Goal: Task Accomplishment & Management: Use online tool/utility

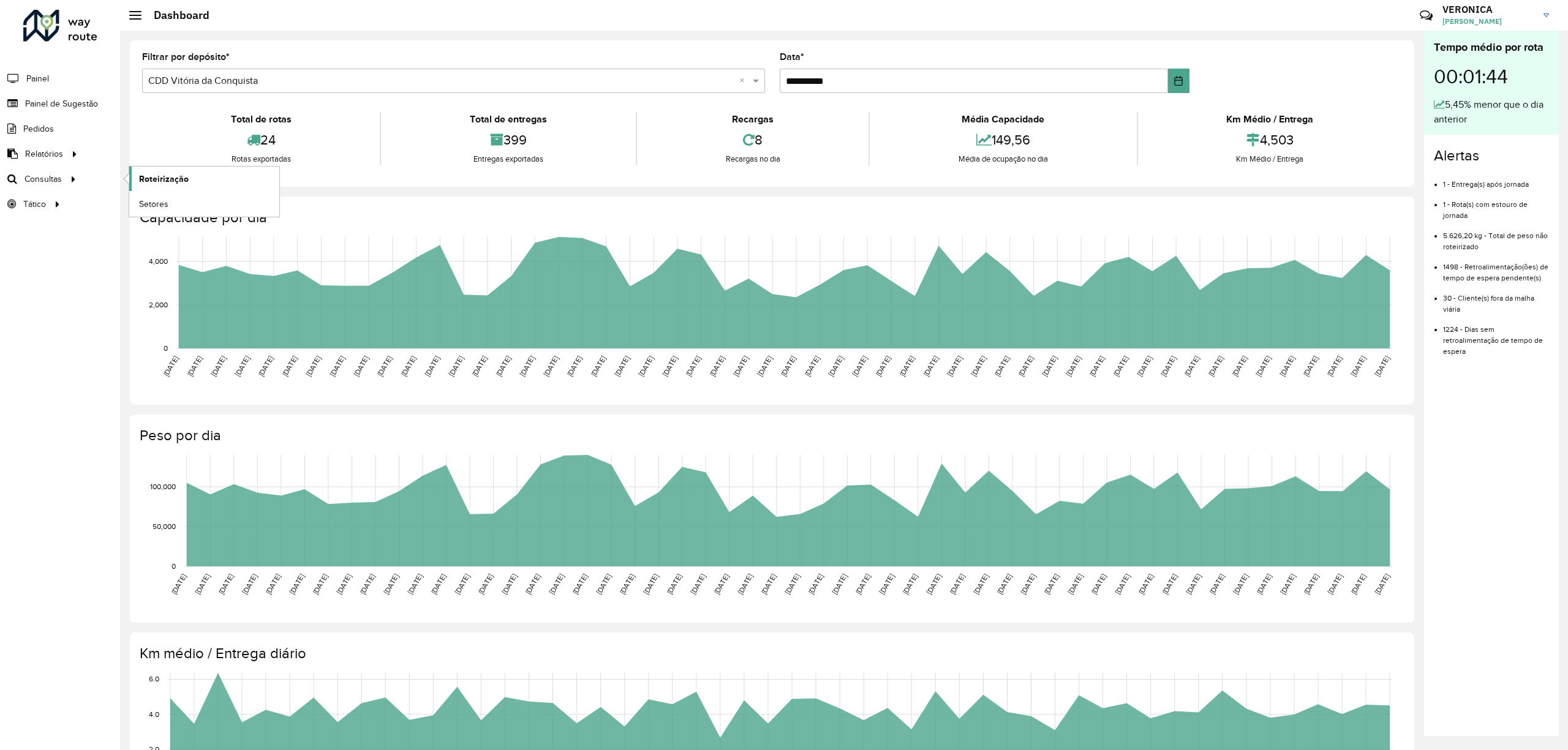
click at [160, 170] on link "Roteirização" at bounding box center [204, 178] width 150 height 25
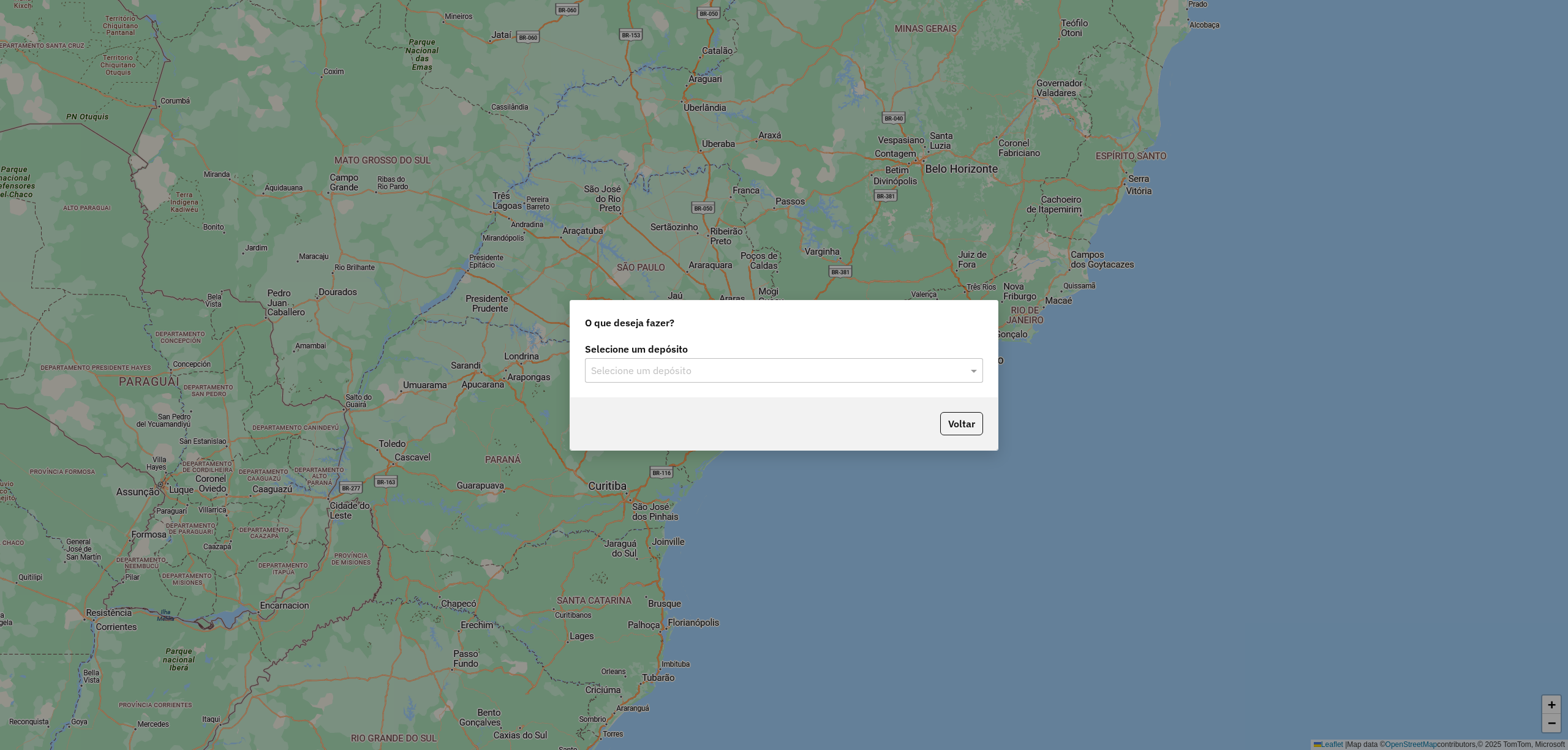
click at [782, 380] on div "Selecione um depósito" at bounding box center [784, 370] width 398 height 25
click at [666, 422] on span "CDD Vitória da Conquista" at bounding box center [646, 426] width 110 height 11
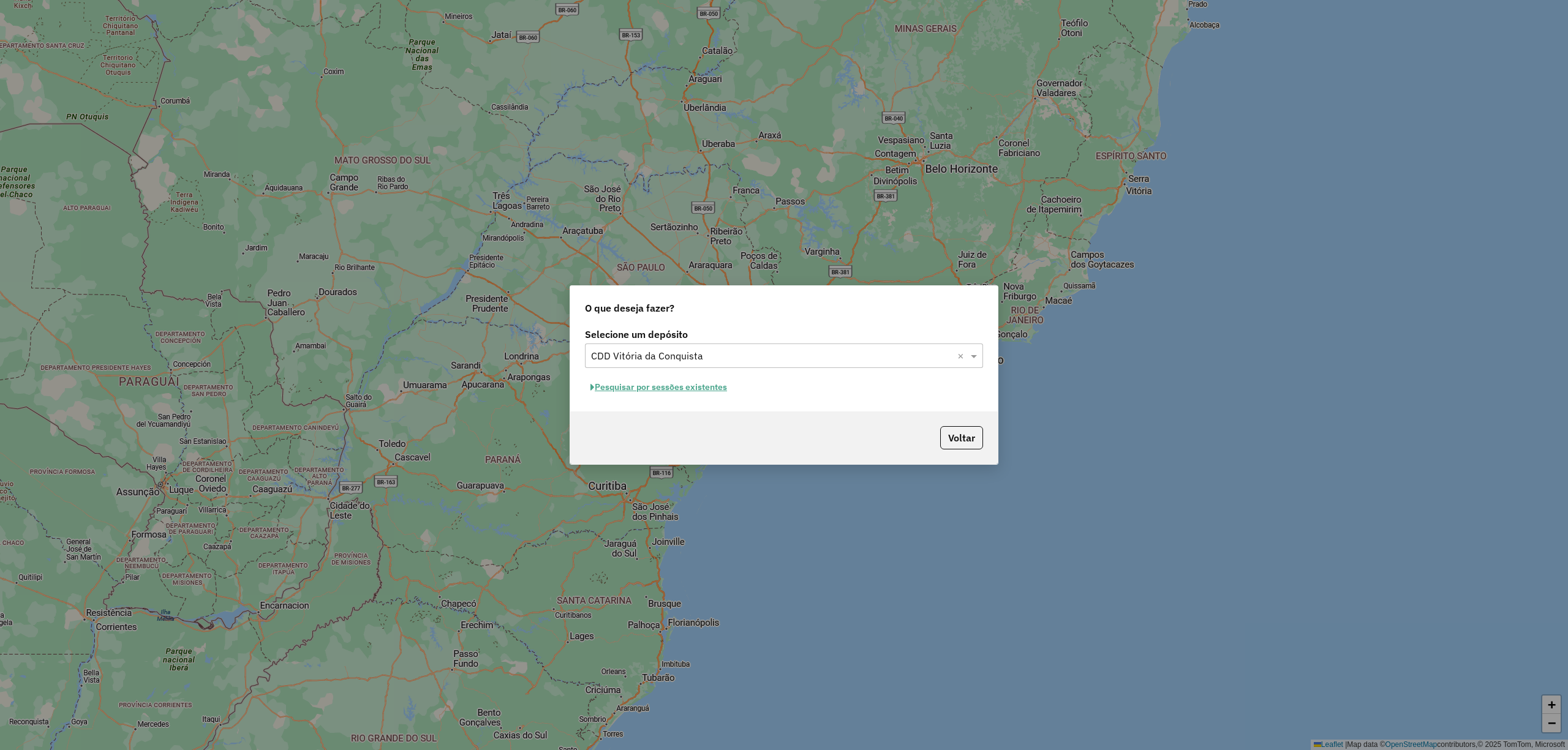
click at [652, 387] on button "Pesquisar por sessões existentes" at bounding box center [659, 387] width 147 height 19
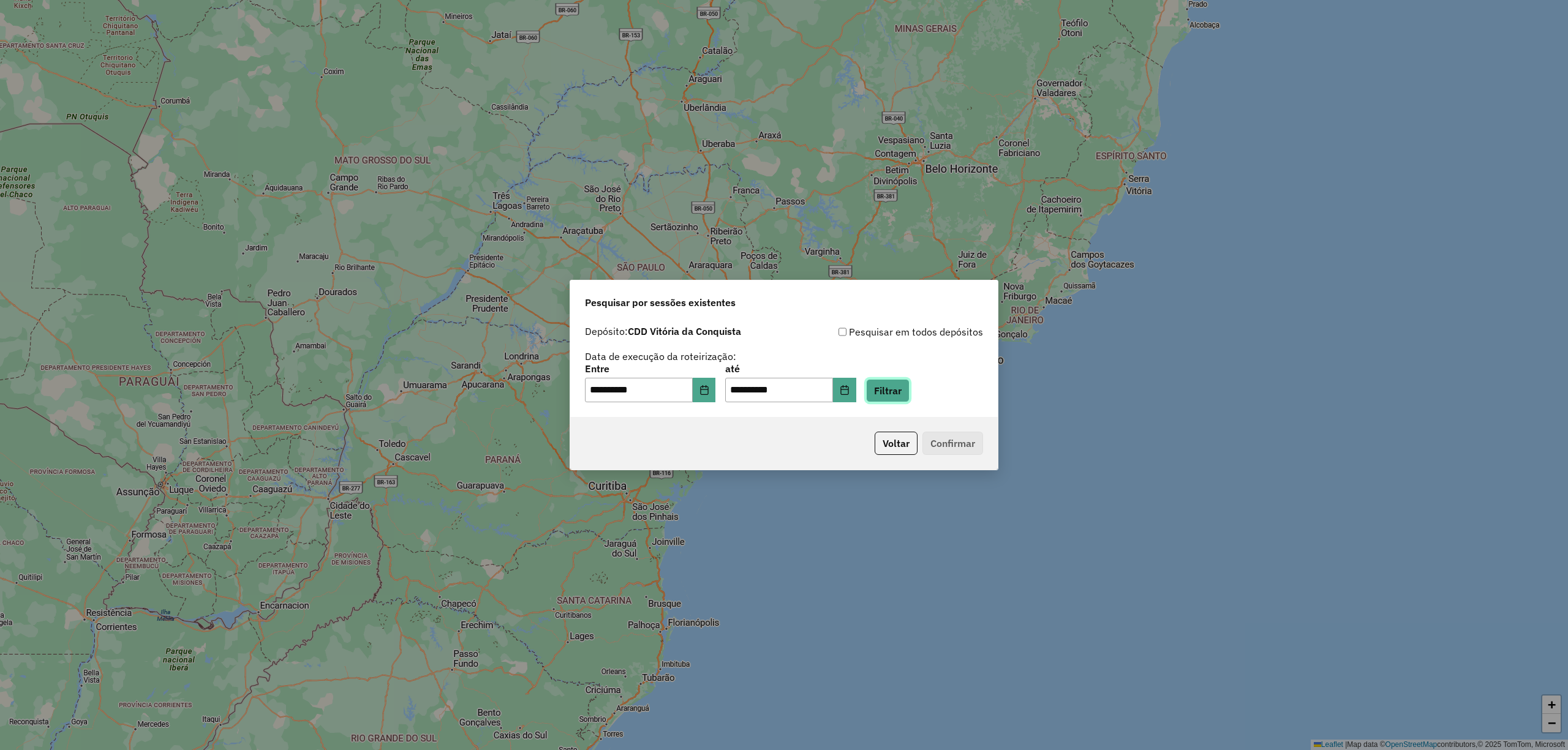
click at [905, 393] on button "Filtrar" at bounding box center [888, 391] width 44 height 23
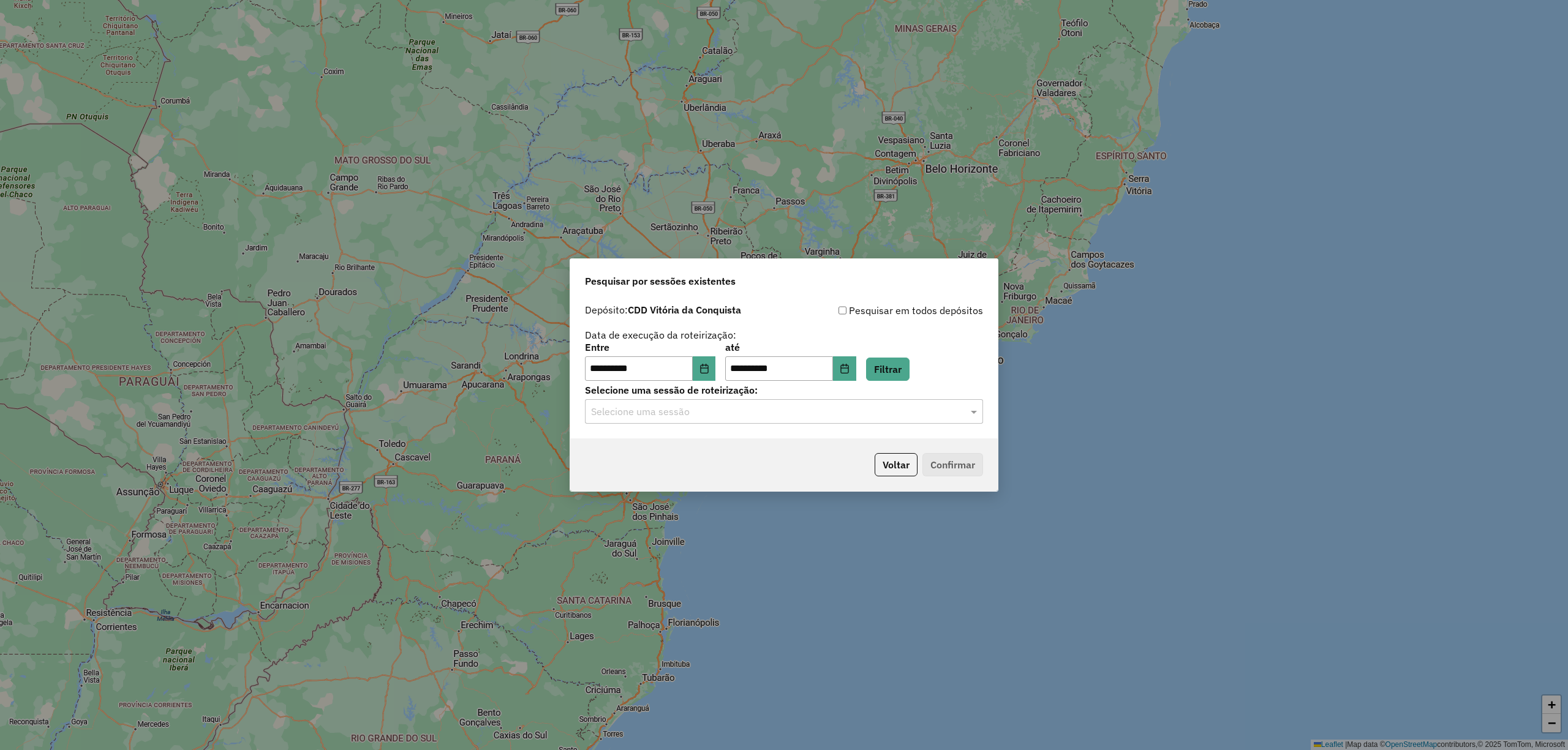
click at [824, 403] on div "Selecione uma sessão" at bounding box center [784, 411] width 398 height 25
click at [661, 441] on span "1285512 - 30/09/2025 18:37 (Rota | AS)" at bounding box center [699, 446] width 218 height 11
click at [952, 456] on button "Confirmar" at bounding box center [953, 465] width 61 height 23
click at [961, 469] on button "Confirmar" at bounding box center [953, 465] width 61 height 23
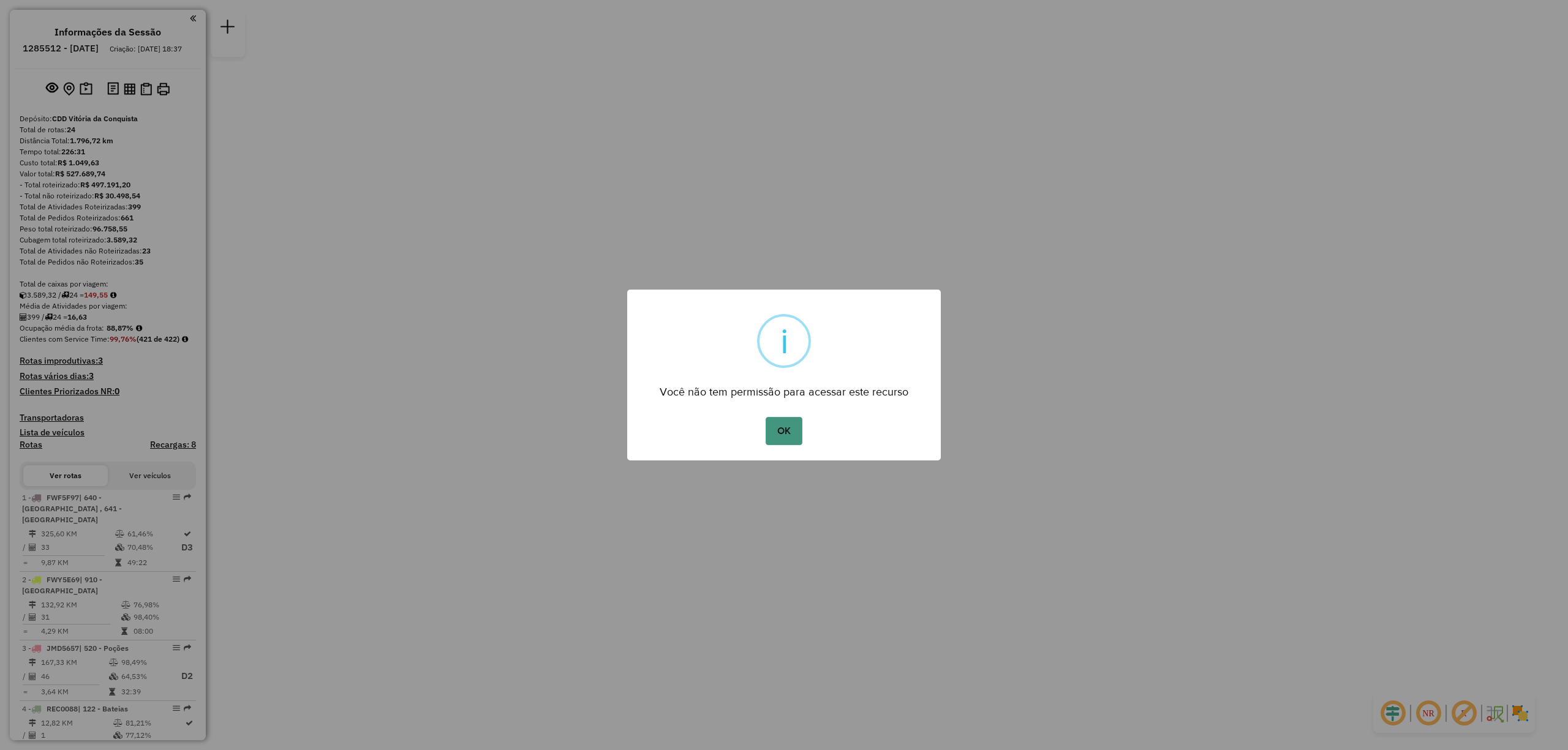
click at [775, 422] on button "OK" at bounding box center [783, 431] width 36 height 28
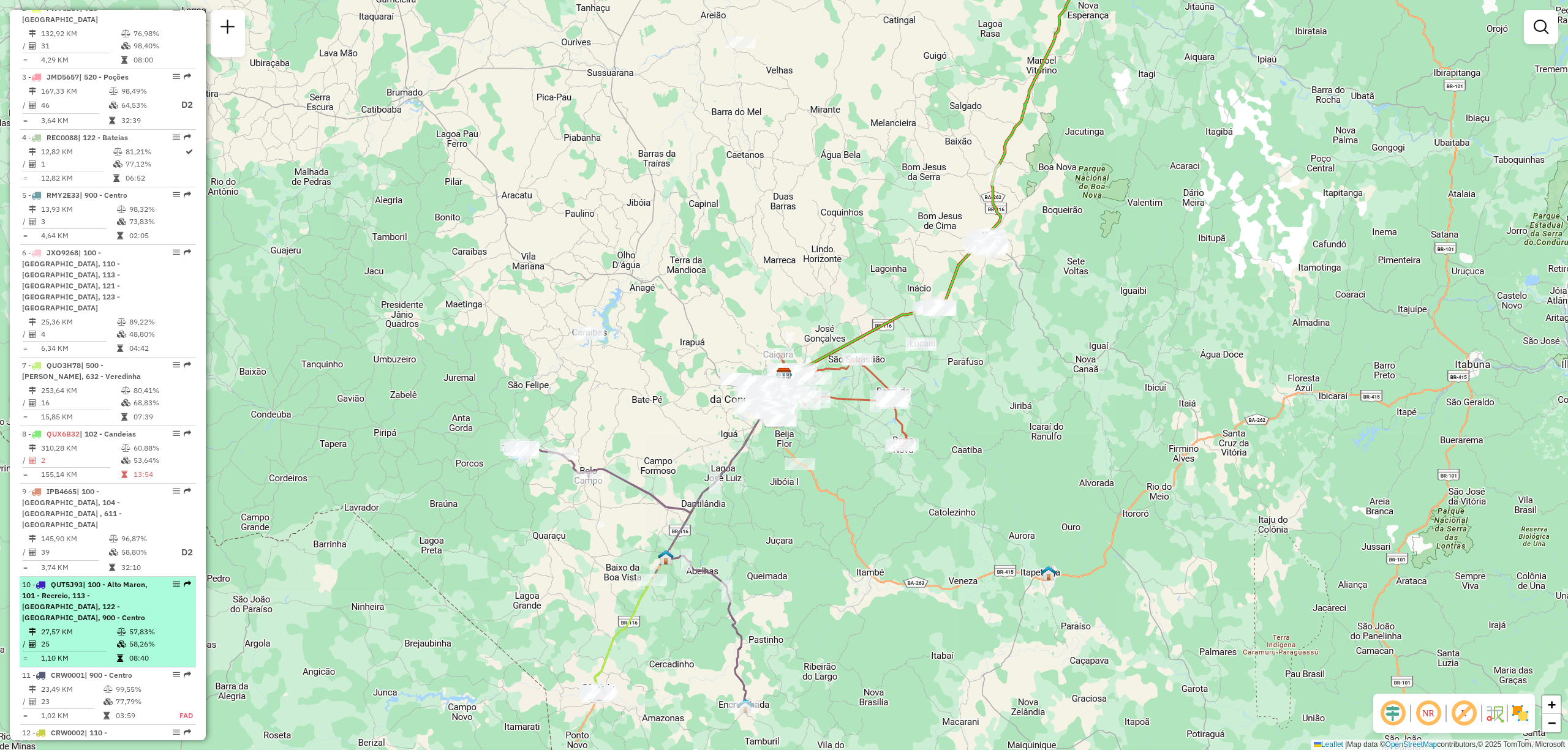
scroll to position [653, 0]
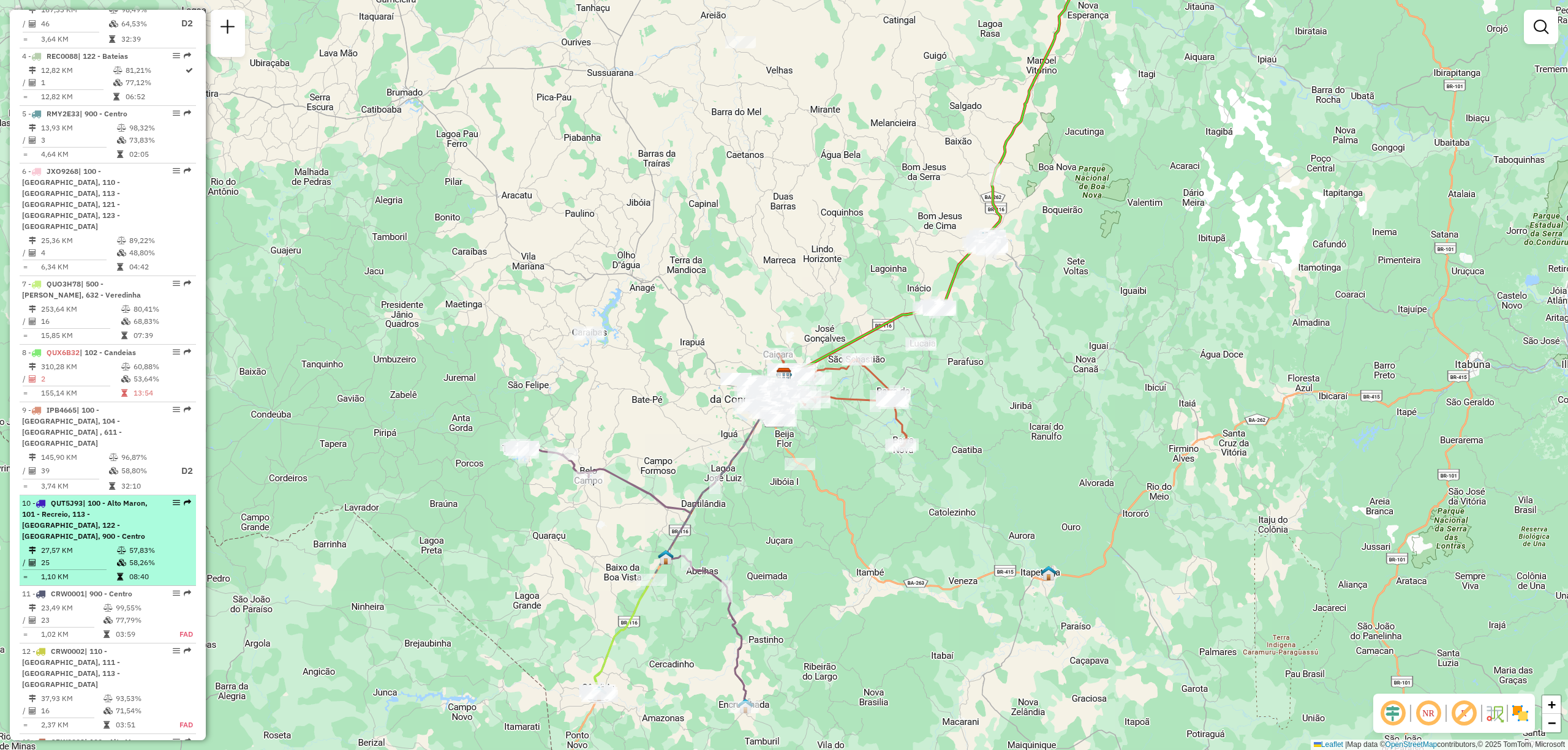
click at [82, 496] on li "10 - QUT5J93 | 100 - Alto Maron, 101 - Recreio, 113 - Felícia, 122 - Bateias, 9…" at bounding box center [108, 541] width 176 height 91
select select "**********"
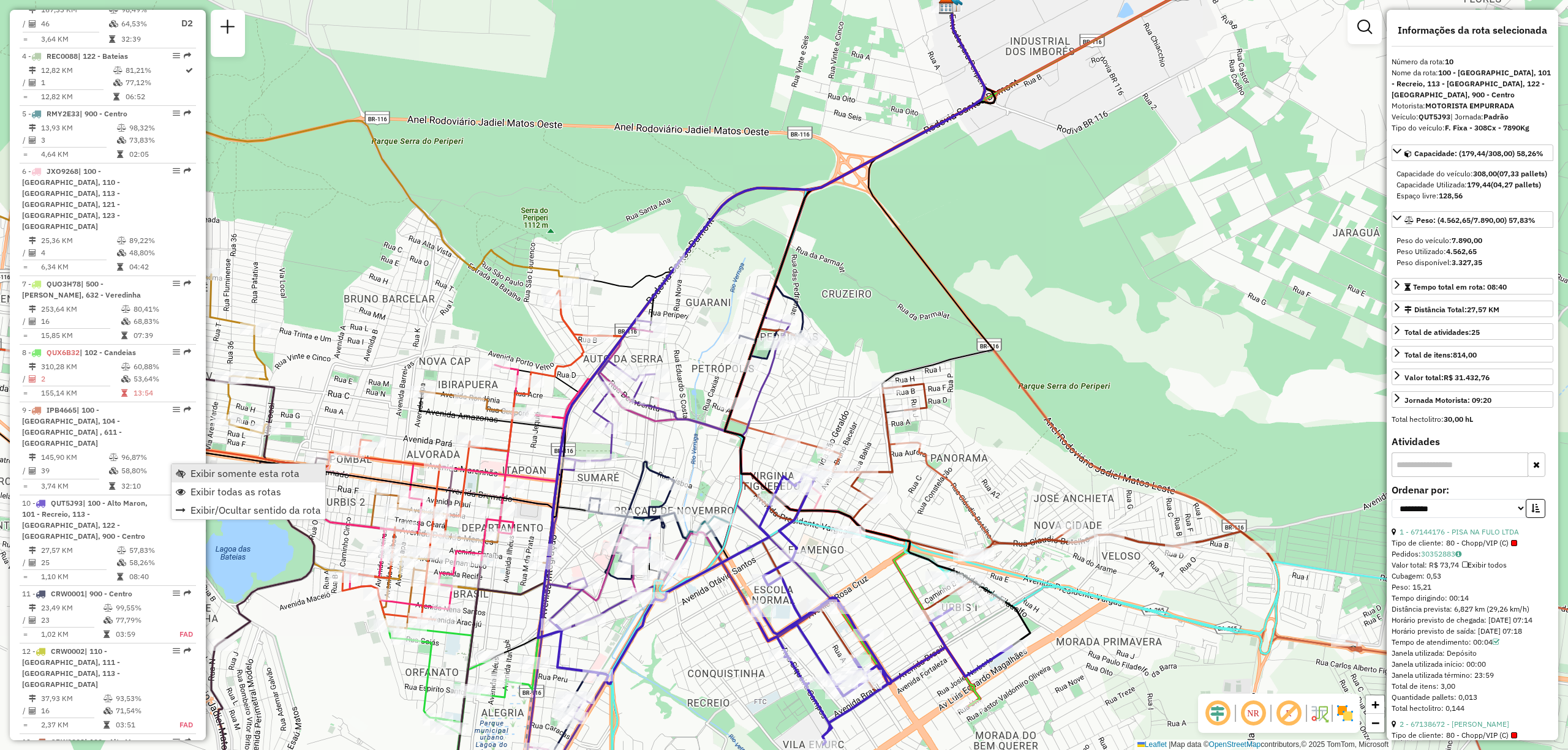
click at [189, 473] on link "Exibir somente esta rota" at bounding box center [248, 474] width 154 height 18
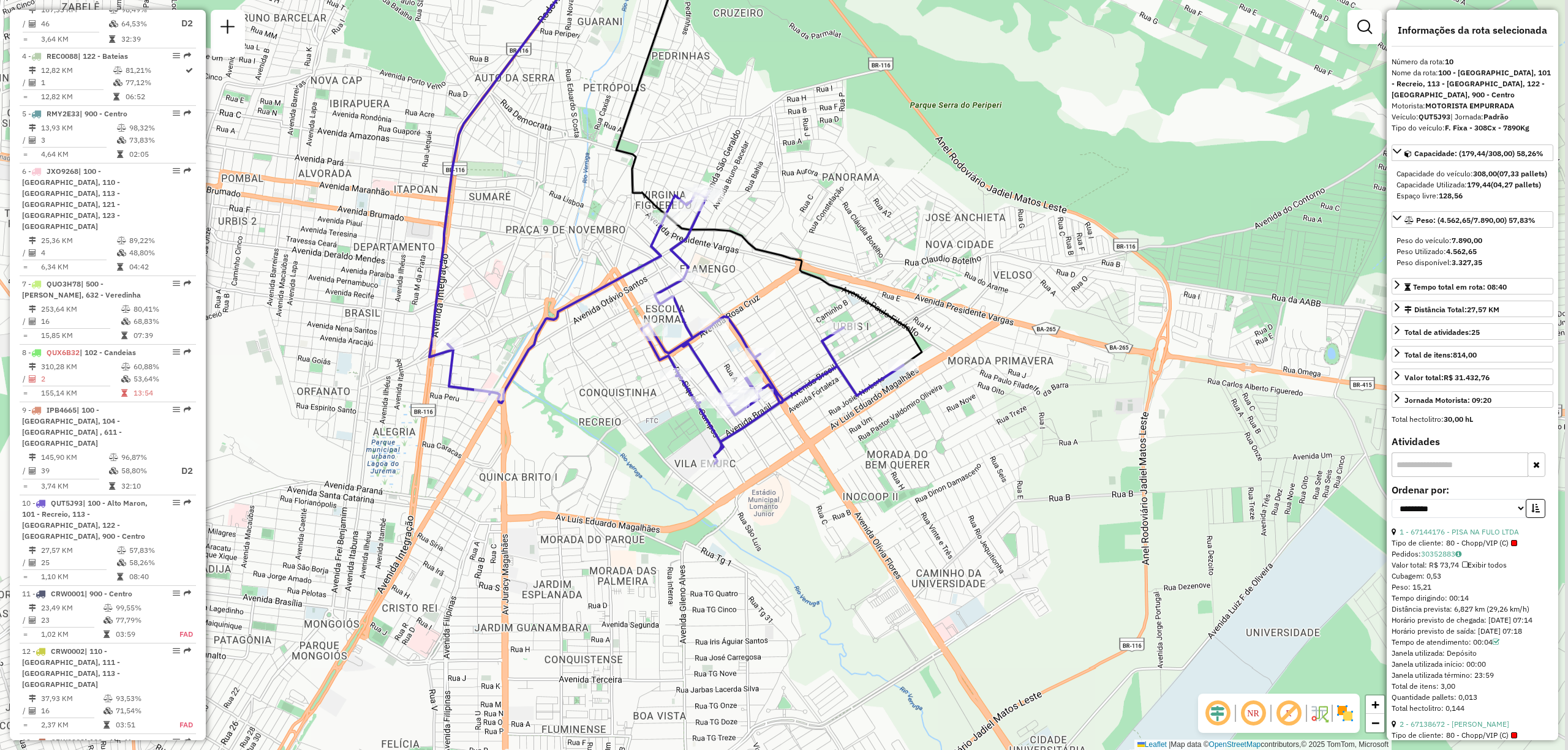
drag, startPoint x: 895, startPoint y: 529, endPoint x: 782, endPoint y: 250, distance: 301.0
click at [782, 250] on div "Janela de atendimento Grade de atendimento Capacidade Transportadoras Veículos …" at bounding box center [784, 375] width 1568 height 750
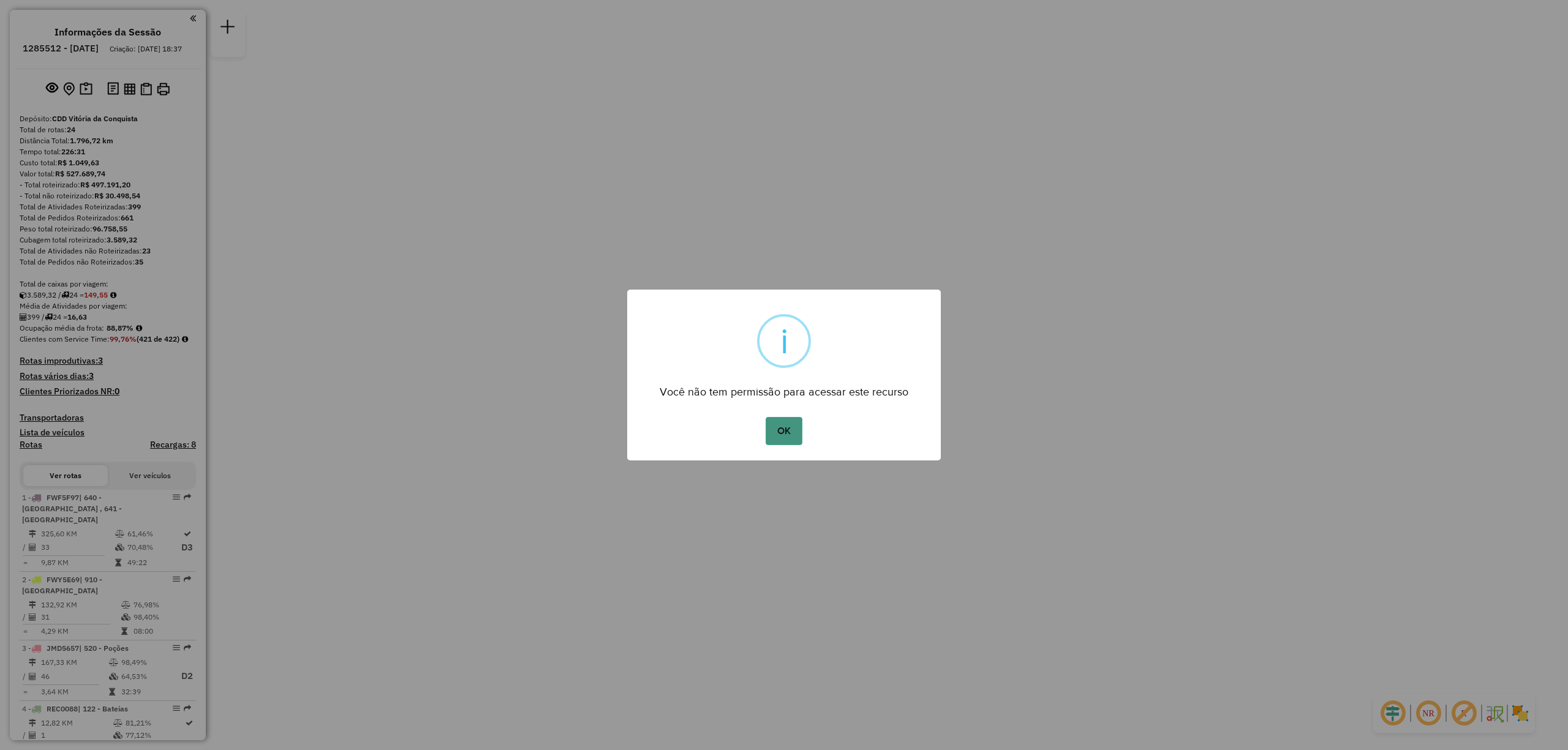
click at [783, 429] on button "OK" at bounding box center [783, 431] width 36 height 28
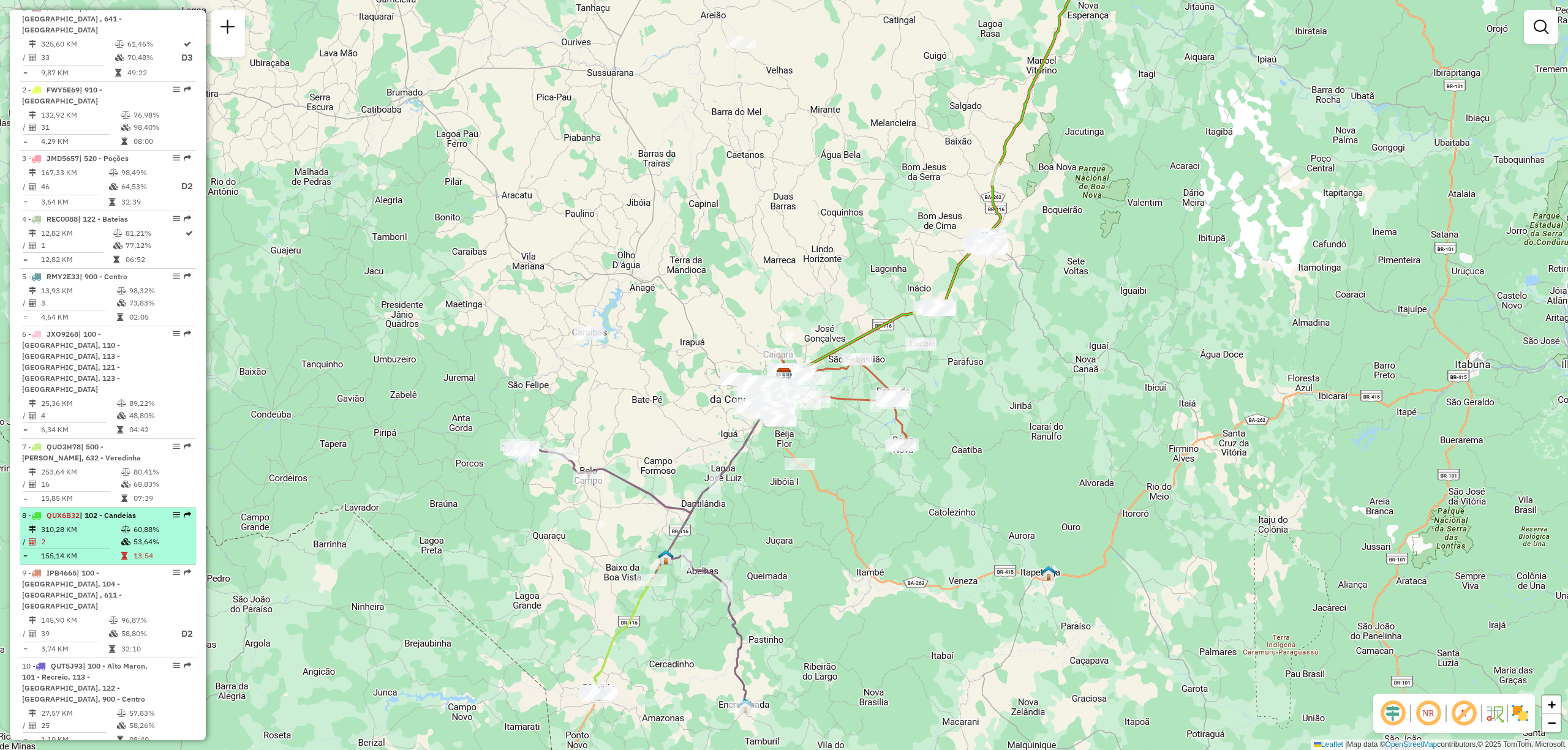
scroll to position [653, 0]
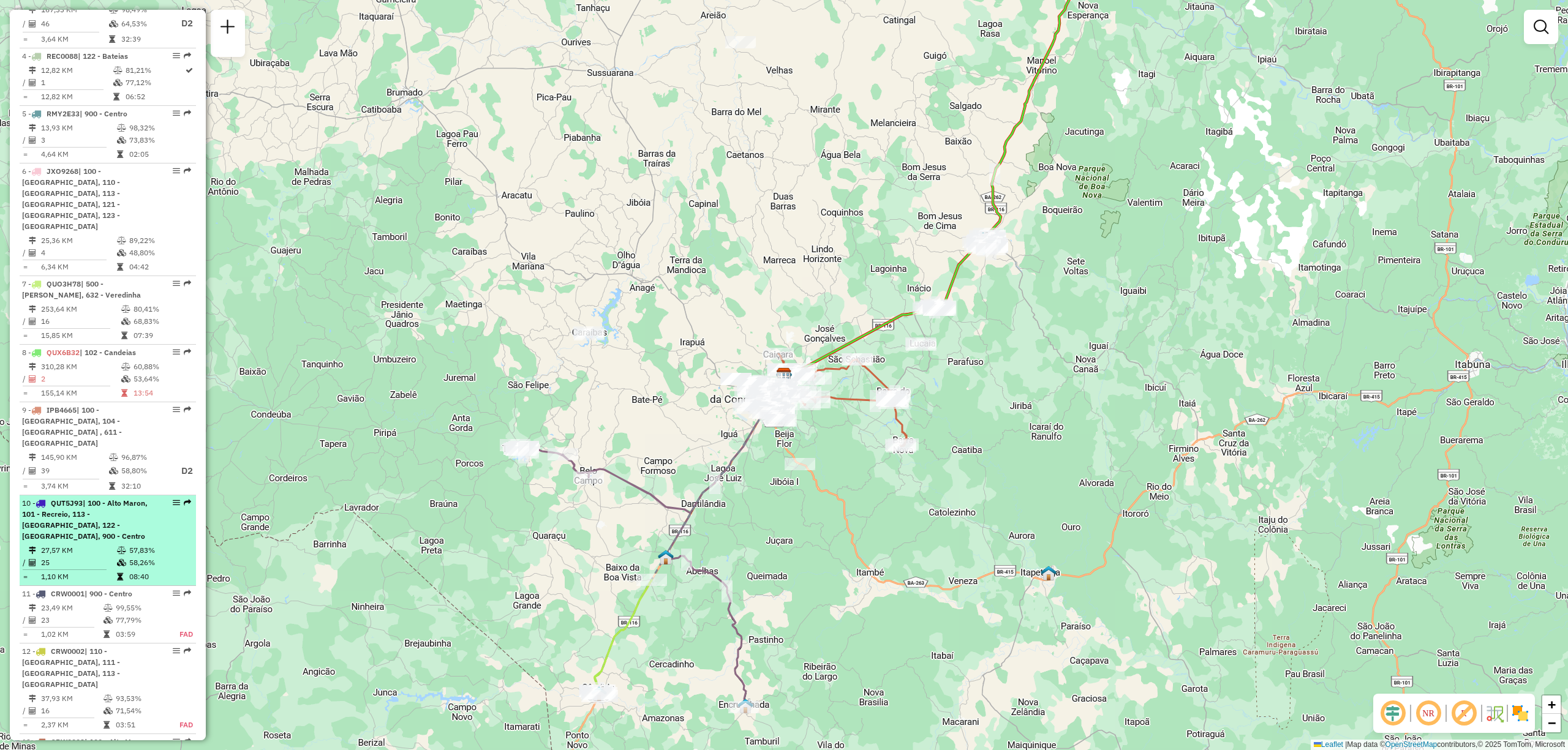
click at [82, 544] on td "27,57 KM" at bounding box center [78, 550] width 76 height 12
select select "**********"
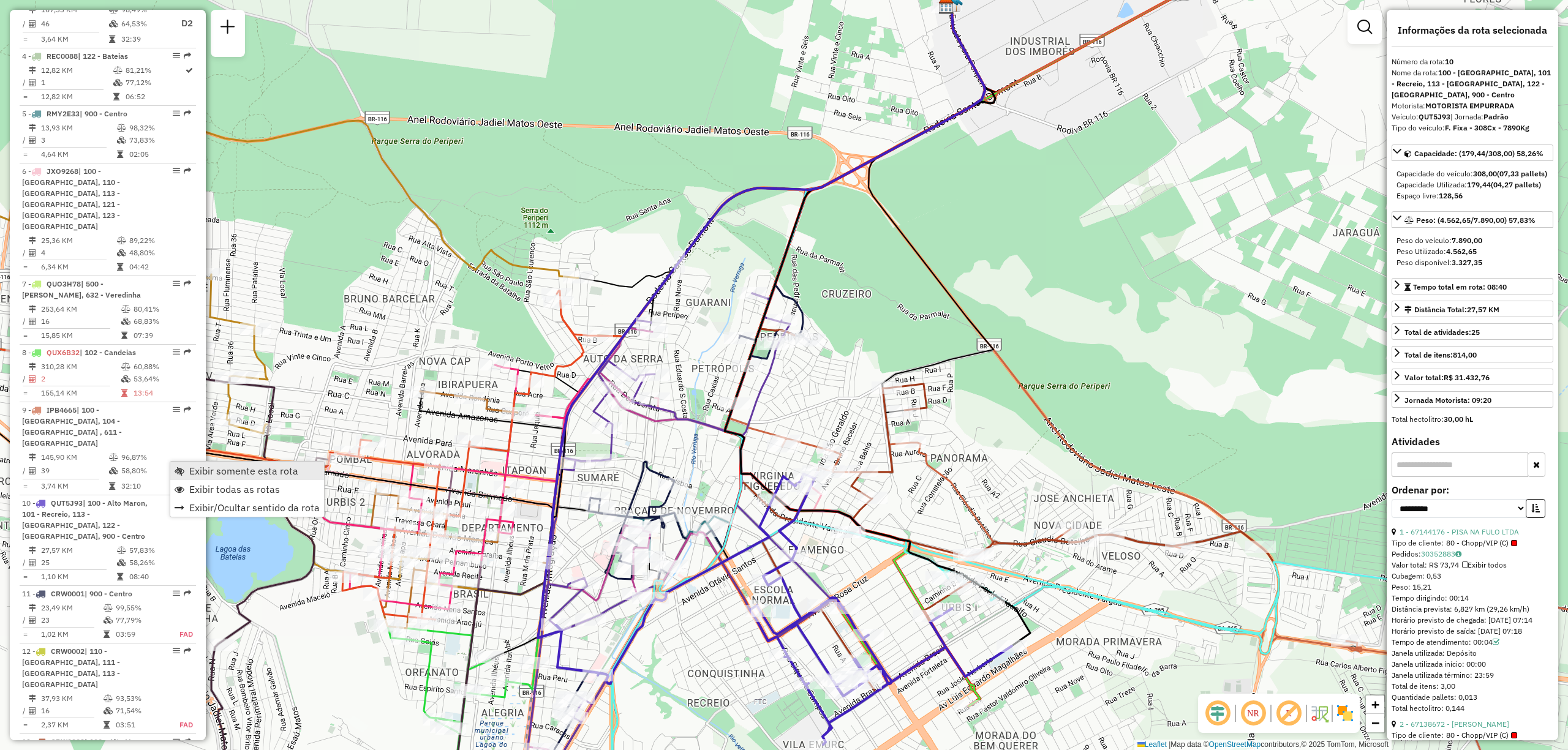
click at [182, 471] on span "Exibir somente esta rota" at bounding box center [180, 471] width 10 height 10
